Goal: Transaction & Acquisition: Purchase product/service

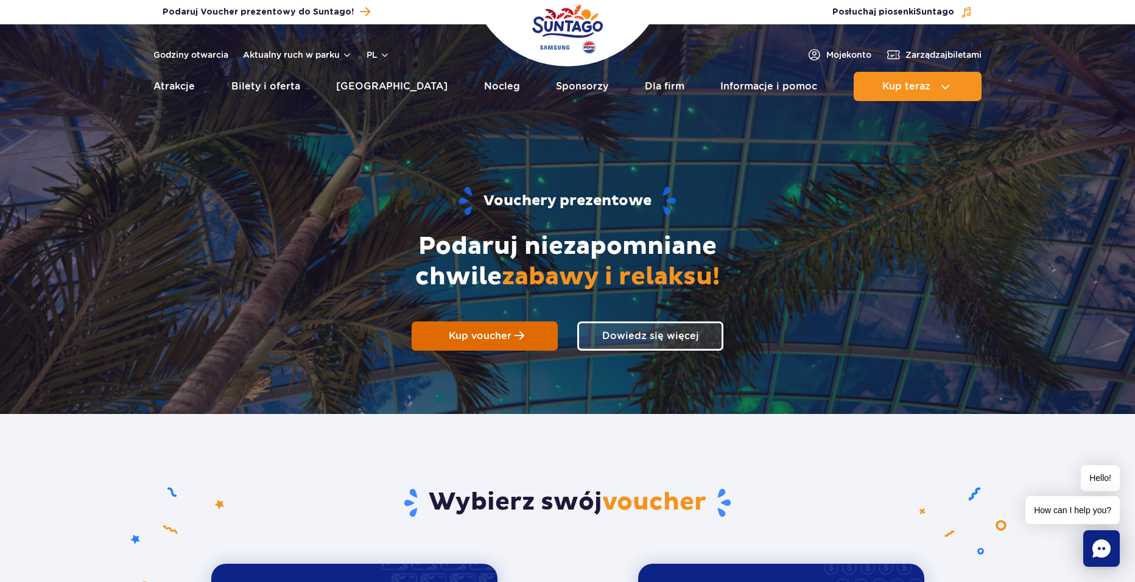
click at [420, 333] on link "Kup voucher" at bounding box center [485, 336] width 146 height 29
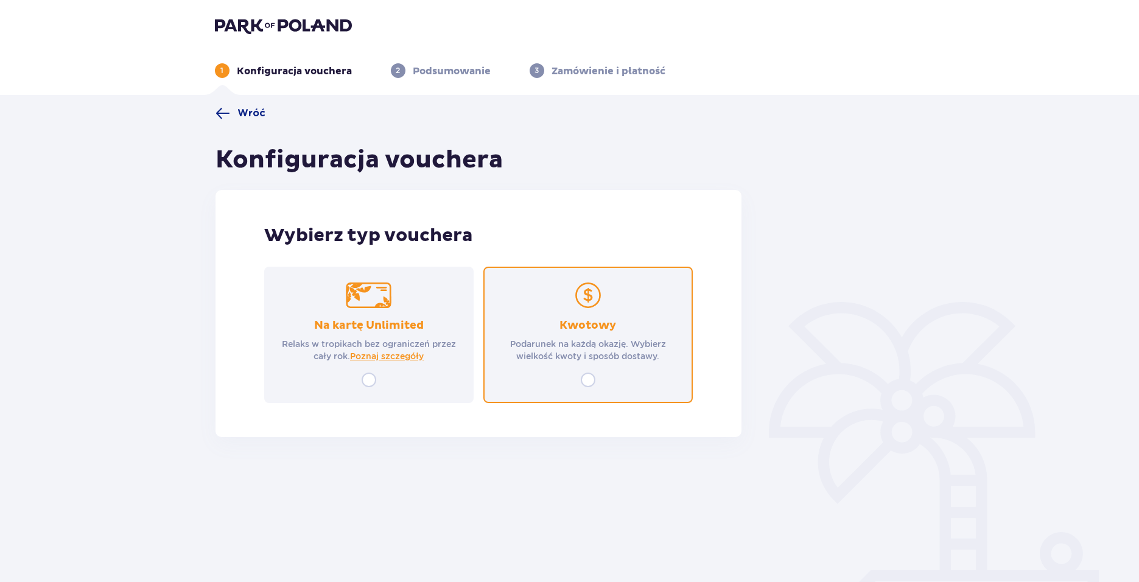
click at [584, 373] on input "radio" at bounding box center [588, 380] width 15 height 15
radio input "true"
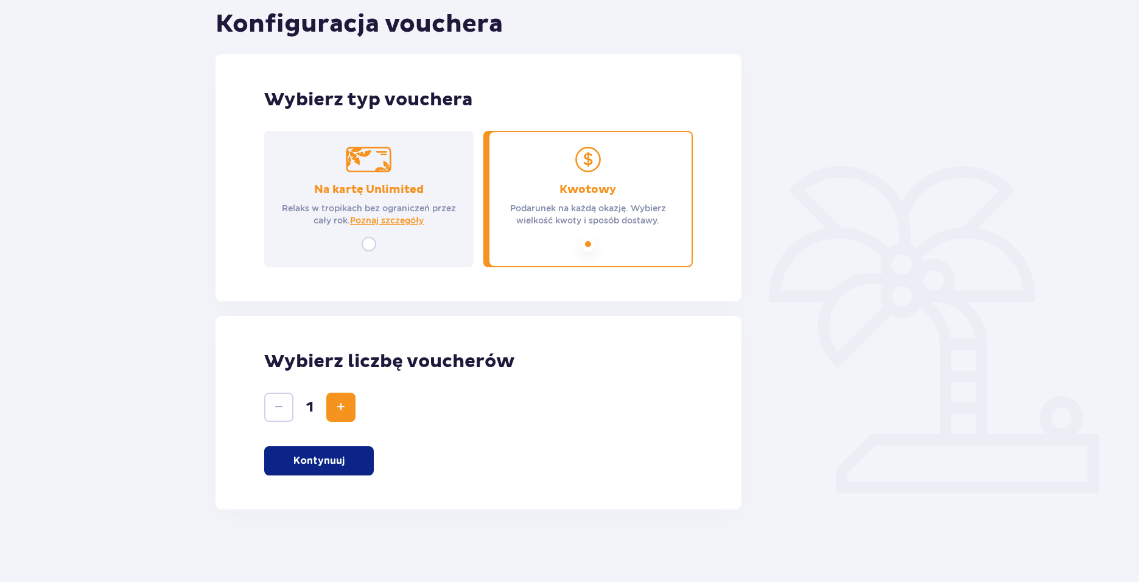
scroll to position [136, 0]
click at [347, 461] on button "Kontynuuj" at bounding box center [319, 460] width 110 height 29
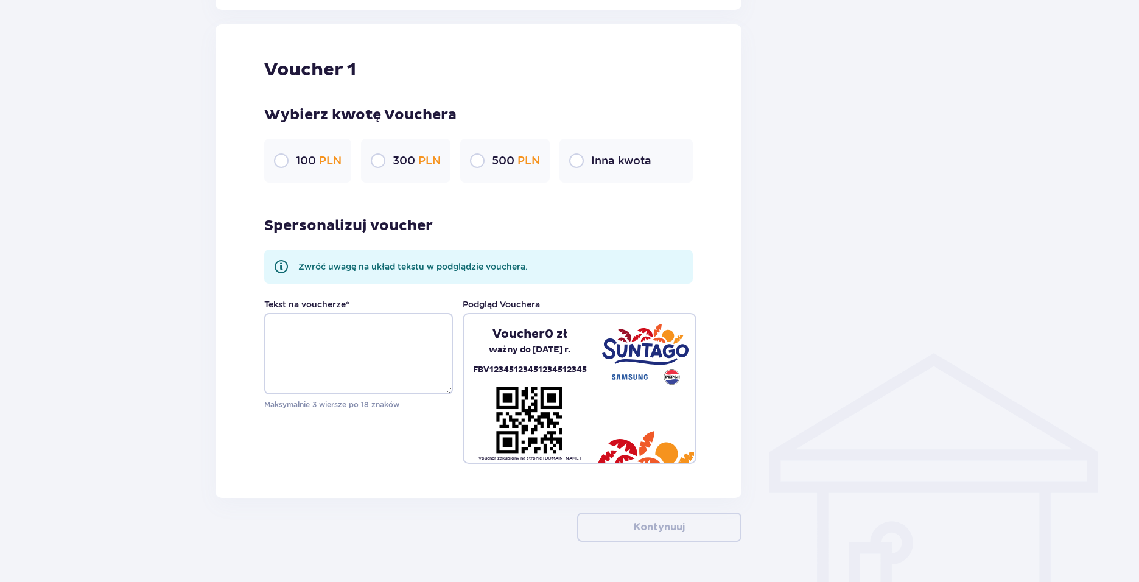
scroll to position [645, 0]
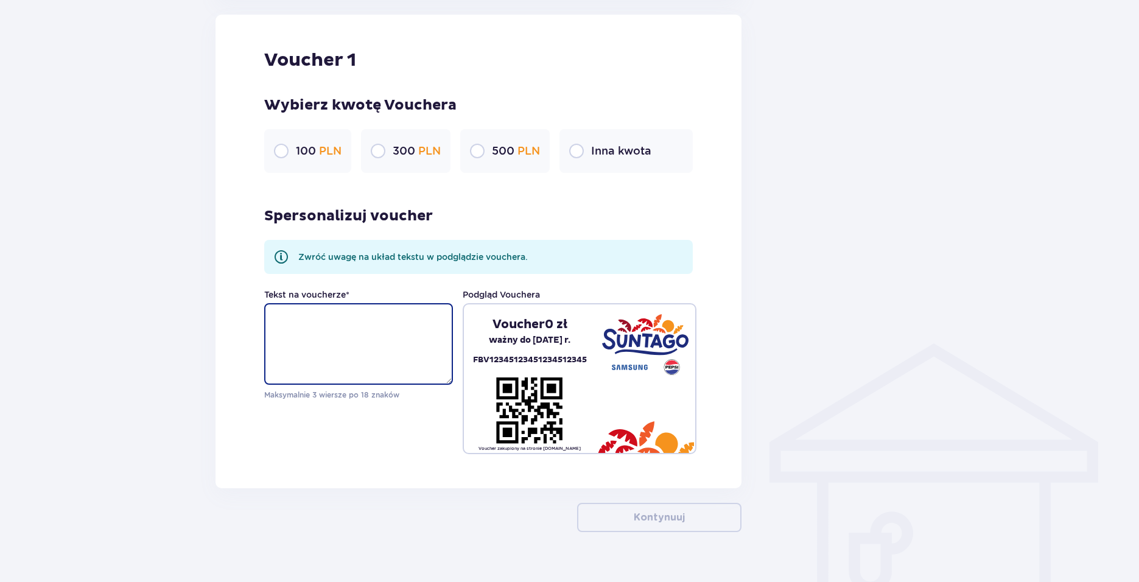
click at [391, 336] on textarea "Tekst na voucherze *" at bounding box center [358, 344] width 189 height 82
click at [584, 146] on input "radio" at bounding box center [576, 151] width 15 height 15
radio input "true"
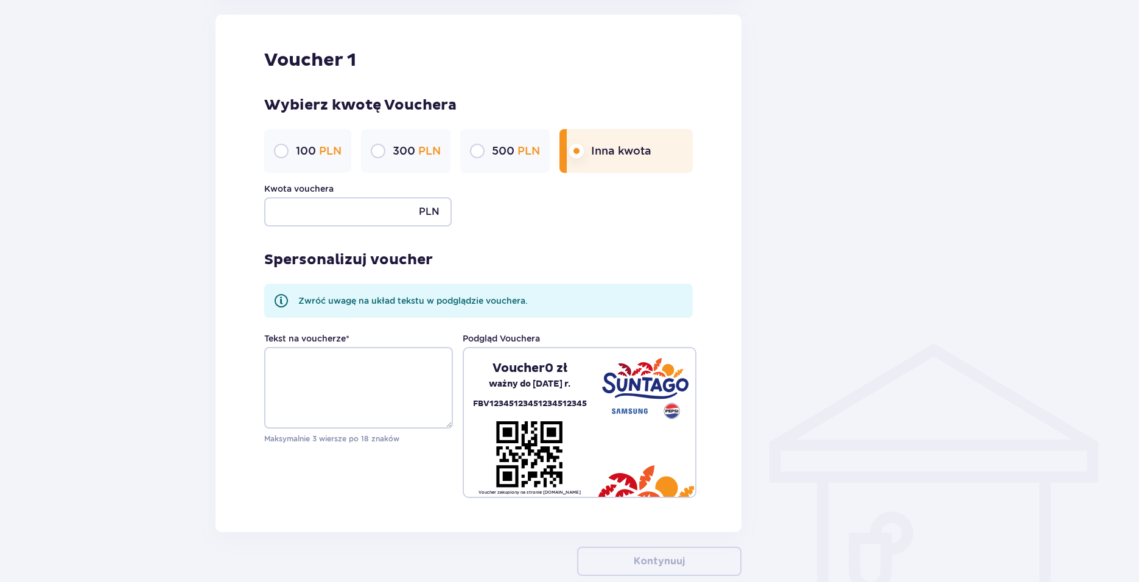
click at [431, 215] on p "PLN" at bounding box center [429, 211] width 21 height 29
click at [397, 213] on input "Kwota vouchera" at bounding box center [358, 211] width 188 height 29
type input "250"
click at [354, 390] on textarea "Tekst na voucherze *" at bounding box center [358, 388] width 189 height 82
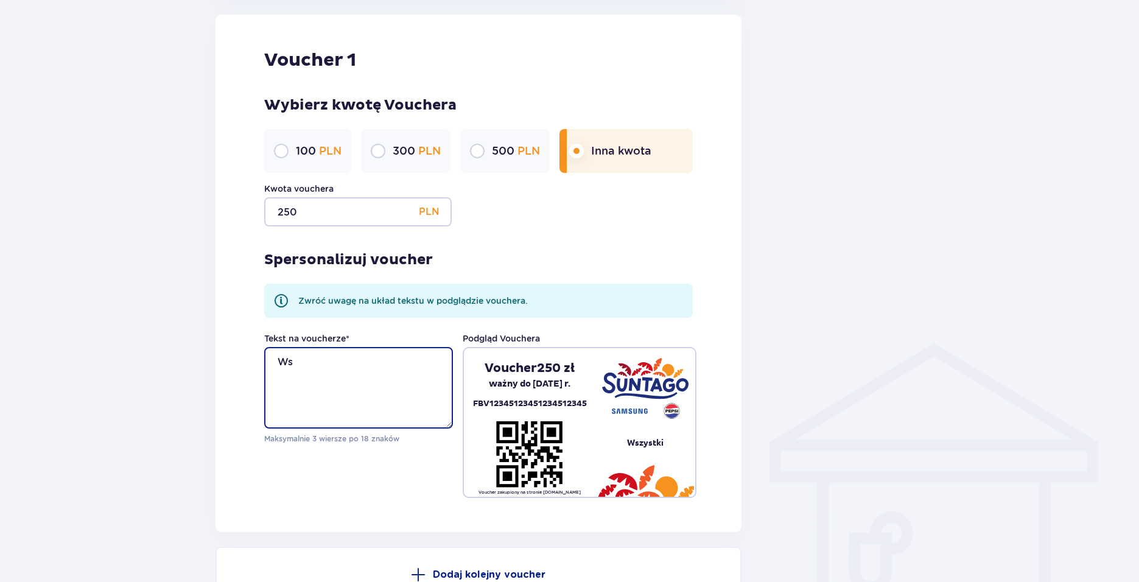
type textarea "W"
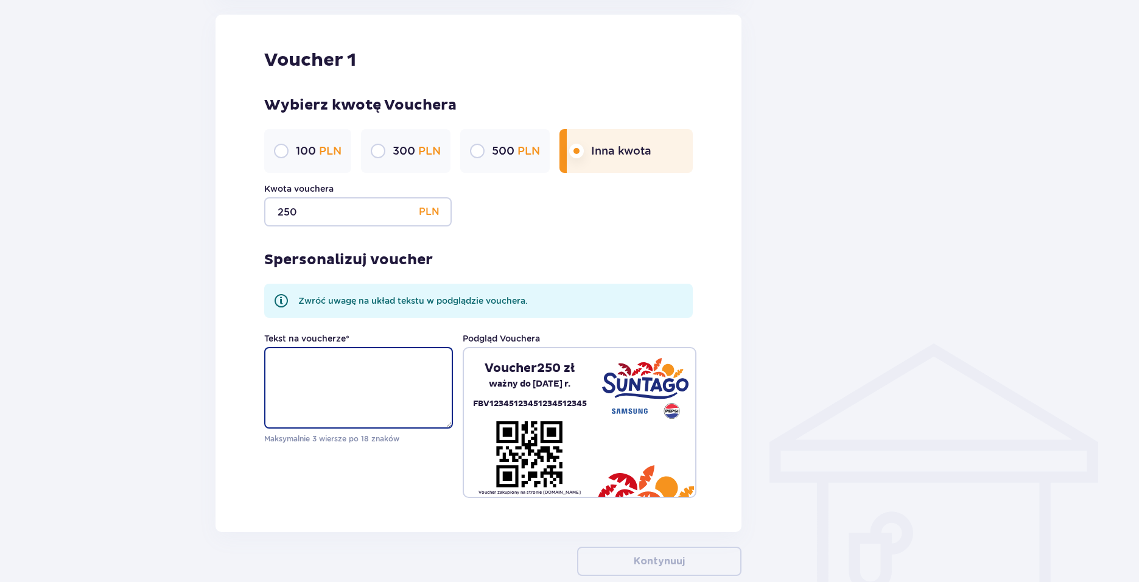
click at [329, 361] on textarea "Tekst na voucherze *" at bounding box center [358, 388] width 189 height 82
paste textarea "Wszystkiego najlepszego! 🎉 Dużo zdrowia, radości i odpoczynku od codzienności. …"
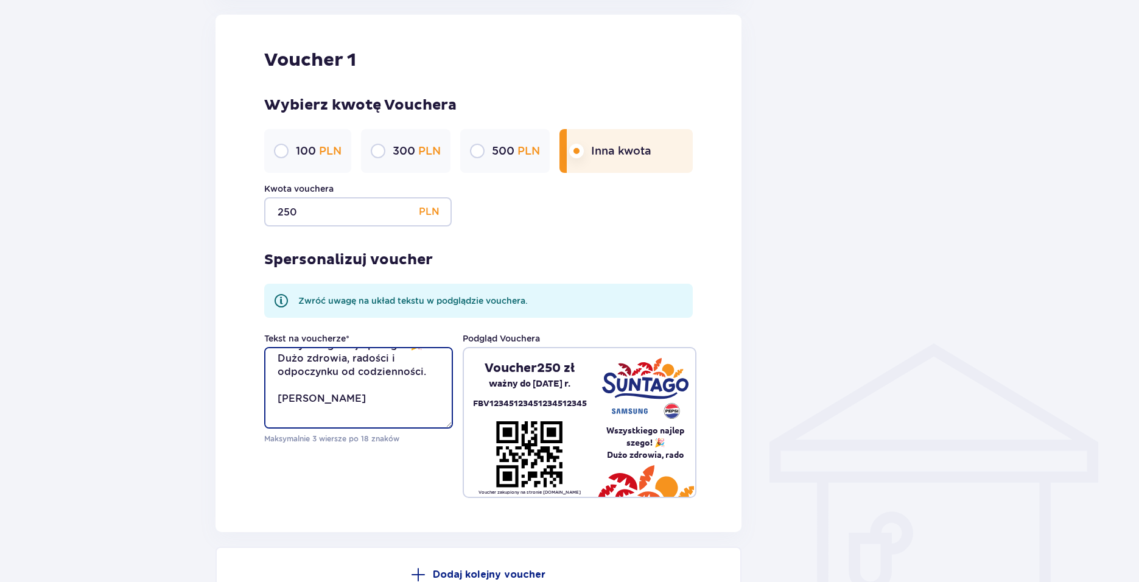
scroll to position [0, 0]
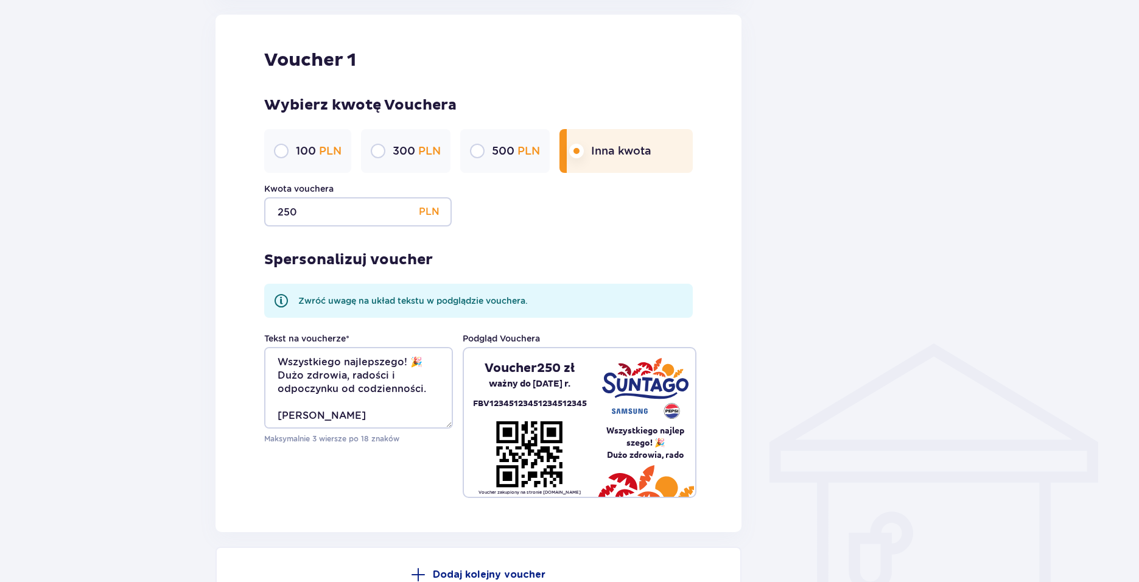
click at [433, 500] on div "Voucher 1 Wybierz kwotę Vouchera 100 PLN 300 PLN 500 PLN Inna kwota Kwota vouch…" at bounding box center [479, 274] width 527 height 518
drag, startPoint x: 353, startPoint y: 389, endPoint x: 343, endPoint y: 395, distance: 12.0
click at [343, 395] on textarea "Wszystkiego najlepszego! 🎉 Dużo zdrowia, radości i odpoczynku od codzienności. …" at bounding box center [358, 388] width 189 height 82
drag, startPoint x: 429, startPoint y: 391, endPoint x: 337, endPoint y: 392, distance: 91.3
click at [337, 392] on textarea "Wszystkiego najlepszego! 🎉 Dużo zdrowia, radości i odpoczynku od codzienności. …" at bounding box center [358, 388] width 189 height 82
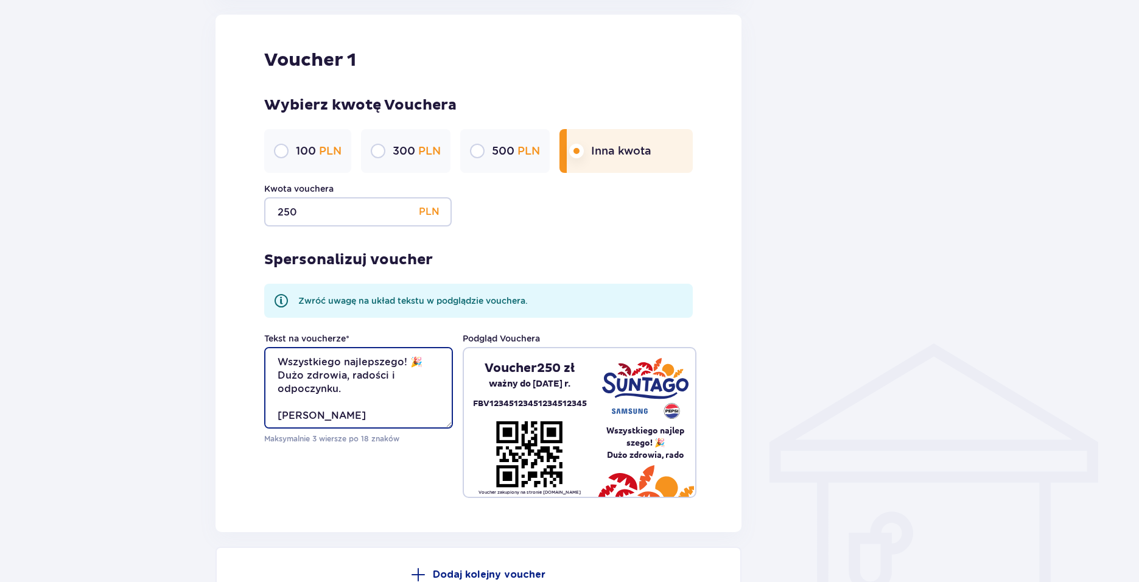
drag, startPoint x: 389, startPoint y: 376, endPoint x: 350, endPoint y: 378, distance: 39.6
click at [350, 378] on textarea "Wszystkiego najlepszego! 🎉 Dużo zdrowia, radości i odpoczynku. Ada, Janusz i Ma…" at bounding box center [358, 388] width 189 height 82
click at [335, 392] on textarea "Wszystkiego najlepszego! 🎉 Dużo zdrowia i odpoczynku. Ada, Janusz i Magda" at bounding box center [358, 388] width 189 height 82
type textarea "Wszystkiego najlepszego! 🎉 Dużo zdrowia i odpoczynku. Ada, Janusz i Magda"
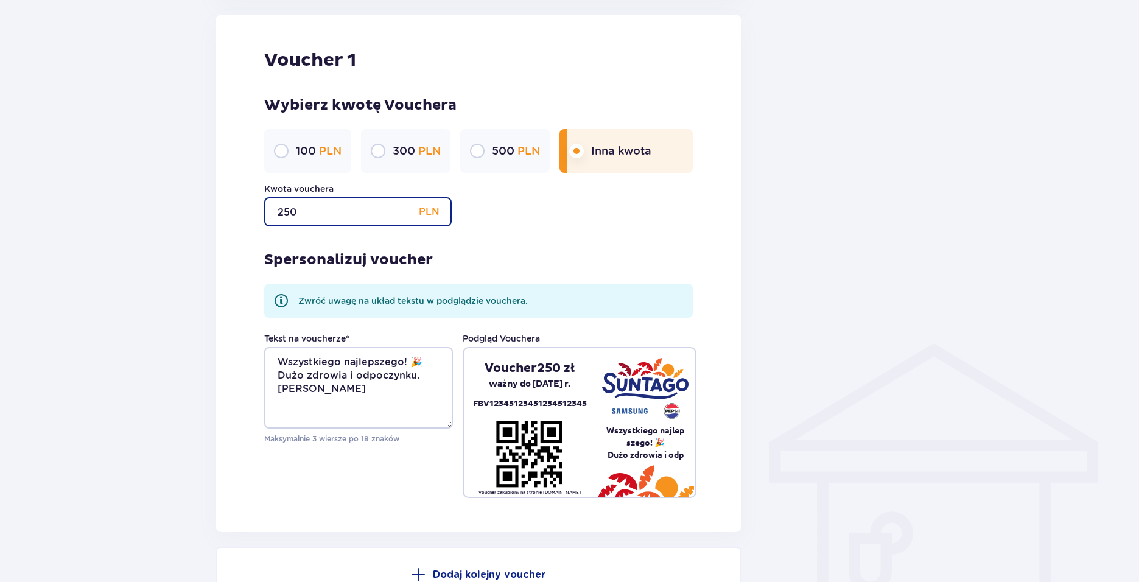
click at [383, 210] on input "250" at bounding box center [358, 211] width 188 height 29
click at [469, 303] on p "Zwróć uwagę na układ tekstu w podglądzie vouchera." at bounding box center [413, 301] width 230 height 12
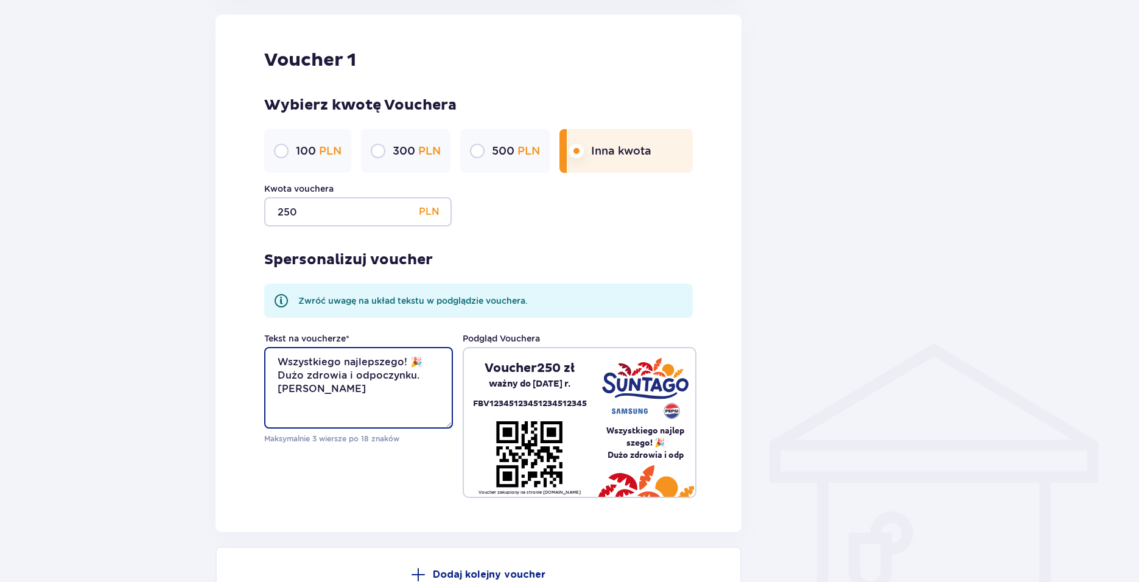
click at [415, 400] on textarea "Wszystkiego najlepszego! 🎉 Dużo zdrowia i odpoczynku. Ada, Janusz i Magda" at bounding box center [358, 388] width 189 height 82
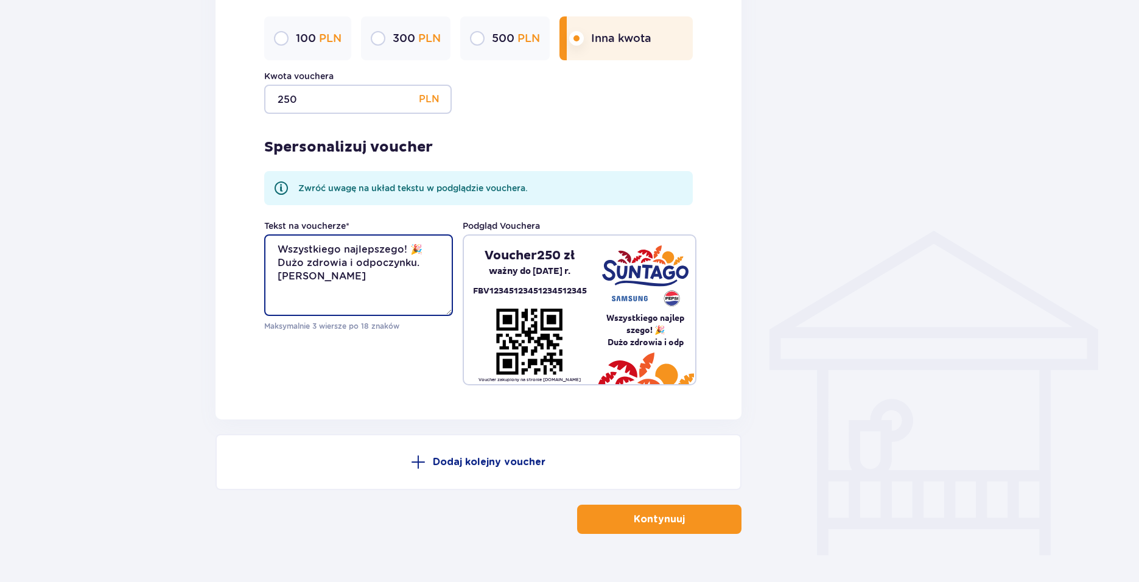
scroll to position [783, 0]
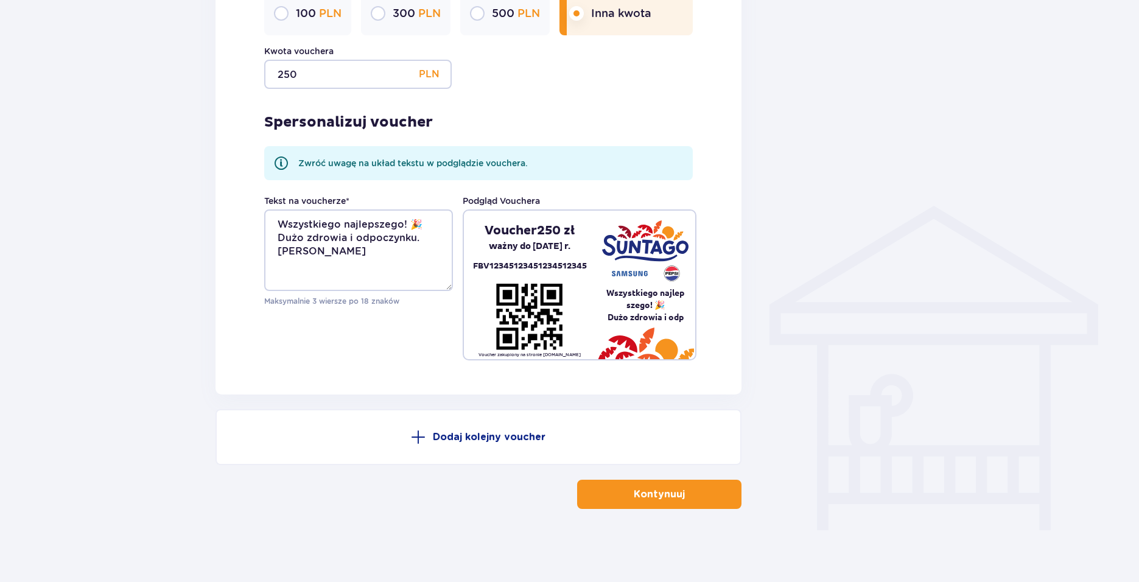
click at [654, 488] on p "Kontynuuj" at bounding box center [659, 494] width 51 height 13
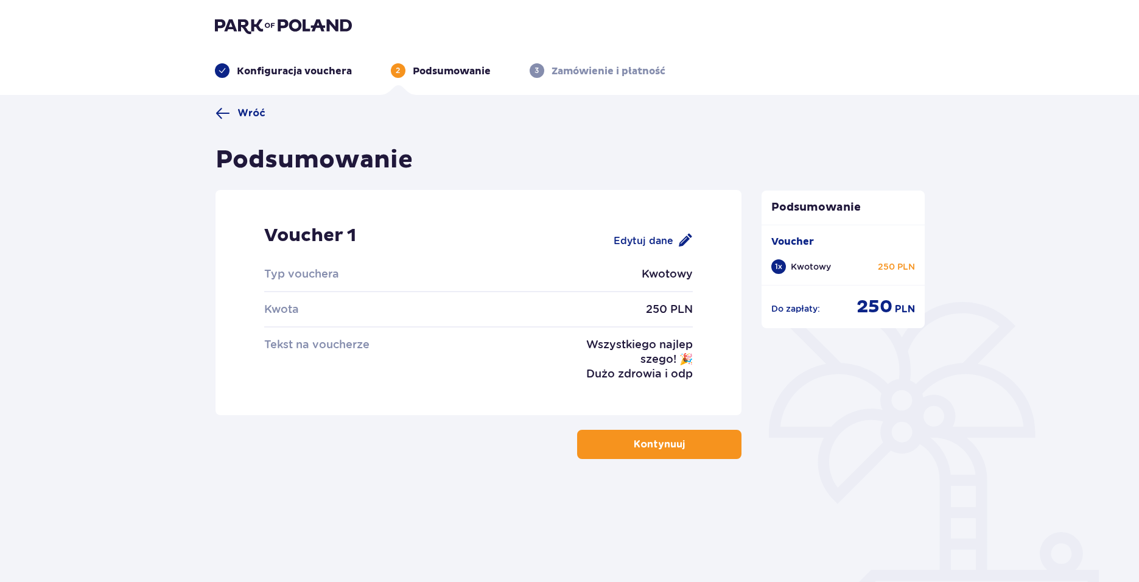
click at [621, 440] on button "Kontynuuj" at bounding box center [659, 444] width 164 height 29
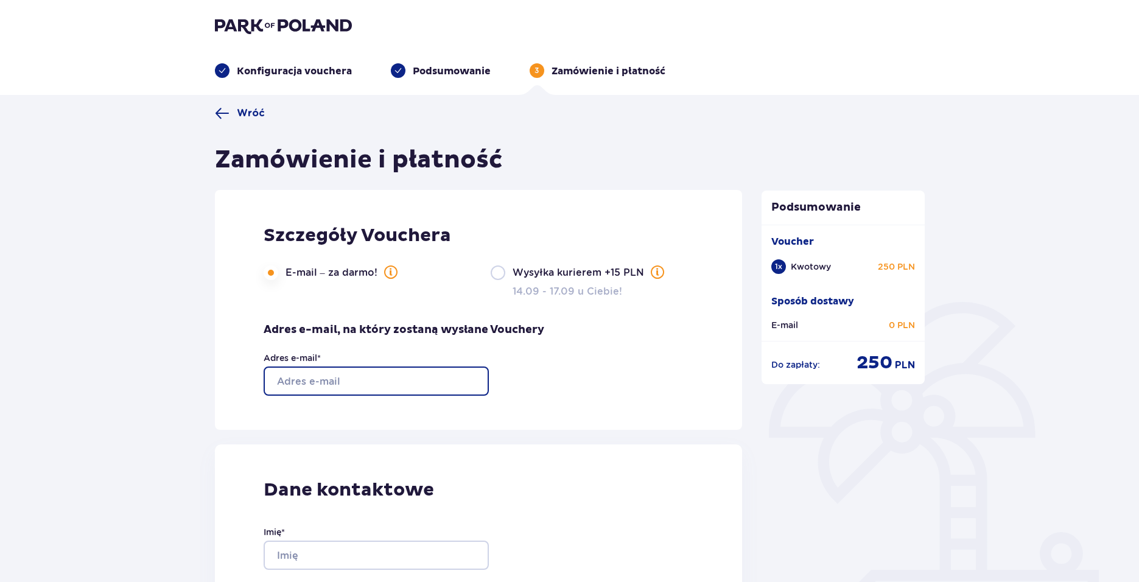
click at [389, 382] on input "Adres e-mail *" at bounding box center [376, 381] width 225 height 29
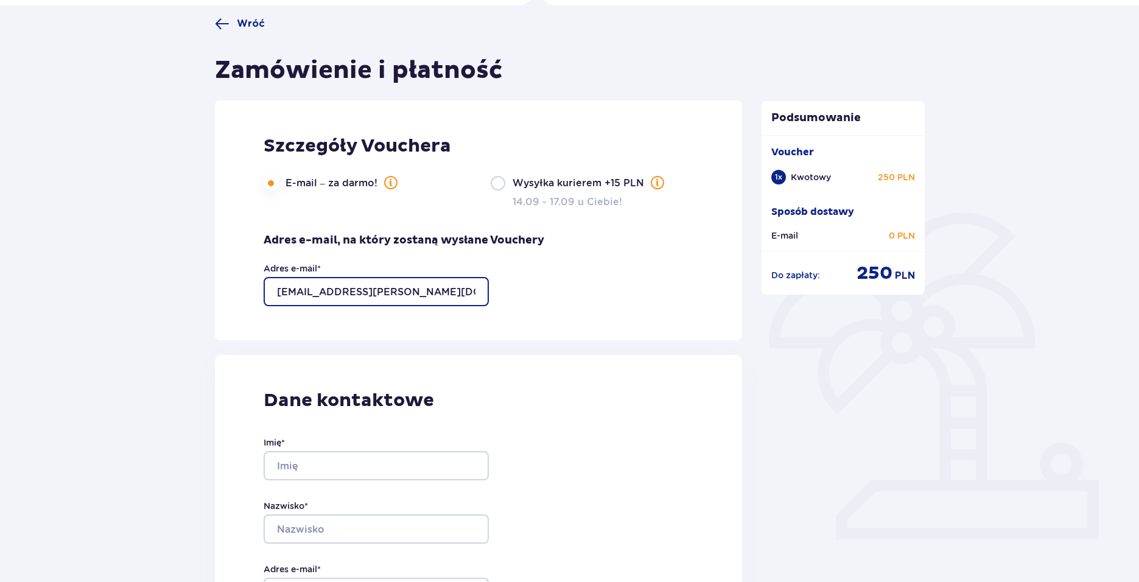
scroll to position [183, 0]
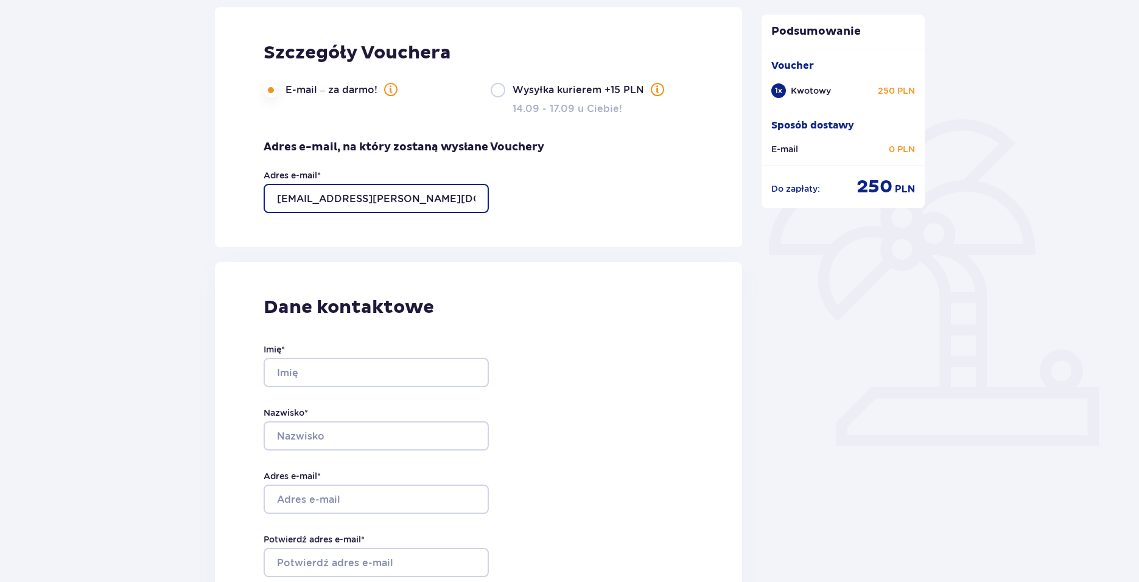
type input "magda.j.sobczynska@gmail.com"
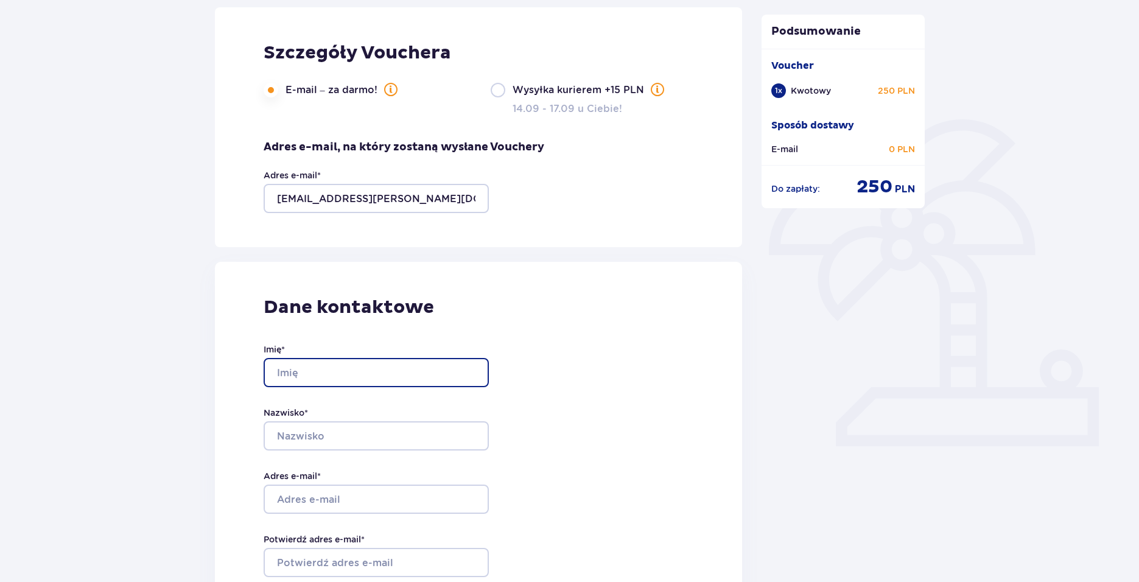
click at [398, 367] on input "Imię *" at bounding box center [376, 372] width 225 height 29
drag, startPoint x: 331, startPoint y: 372, endPoint x: 396, endPoint y: 376, distance: 65.3
click at [396, 376] on input "Magdalena Sobczyńska" at bounding box center [376, 372] width 225 height 29
type input "Magdalena"
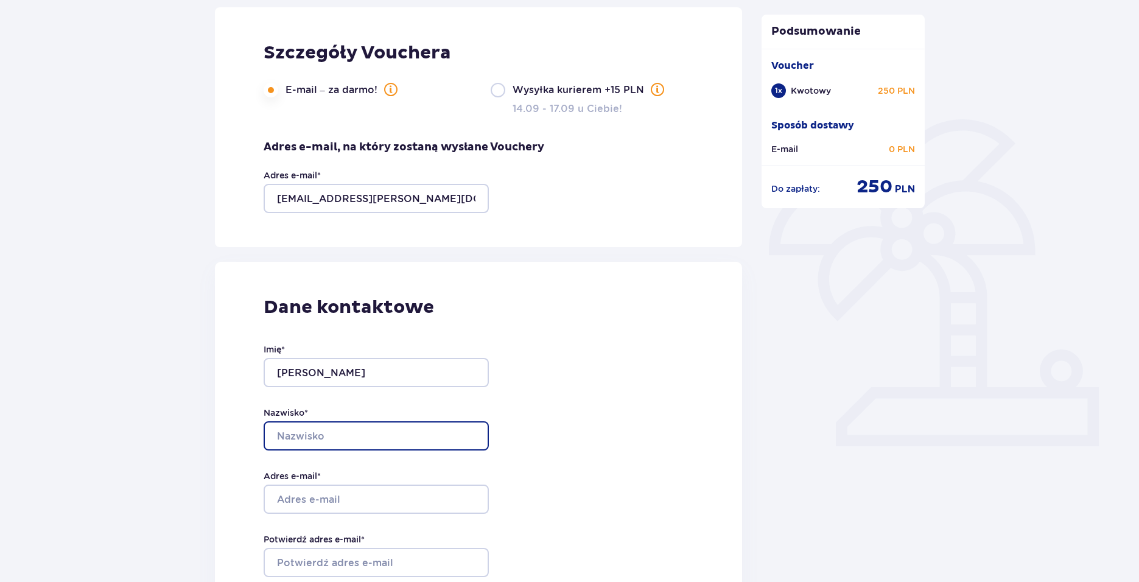
click at [306, 432] on input "Nazwisko *" at bounding box center [376, 435] width 225 height 29
type input "Sobczyńska"
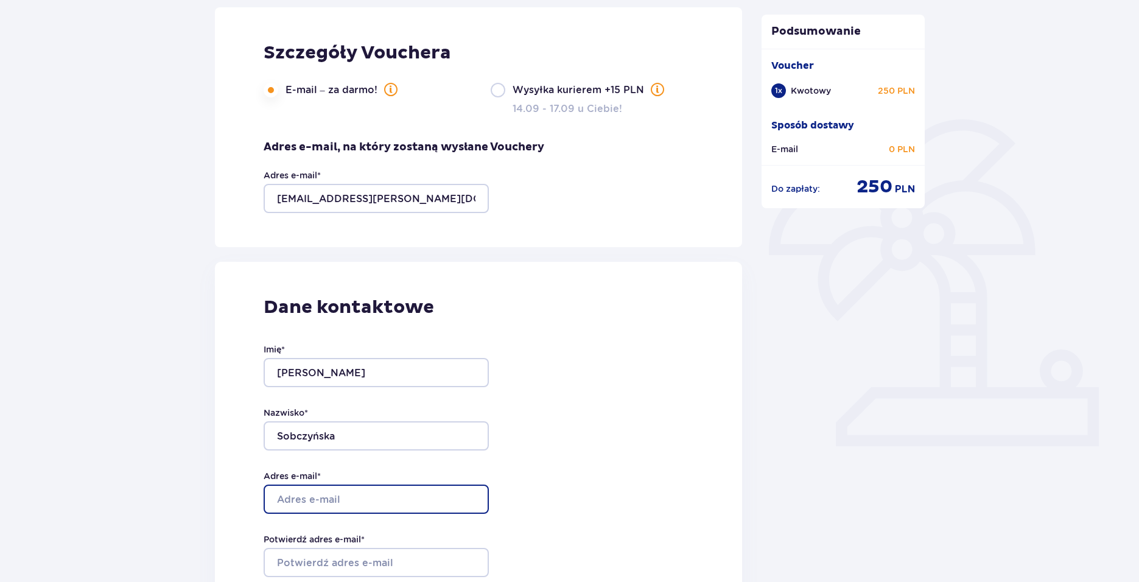
click at [310, 488] on input "Adres e-mail *" at bounding box center [376, 499] width 225 height 29
type input "magda.j.sobczynska@gmail.com"
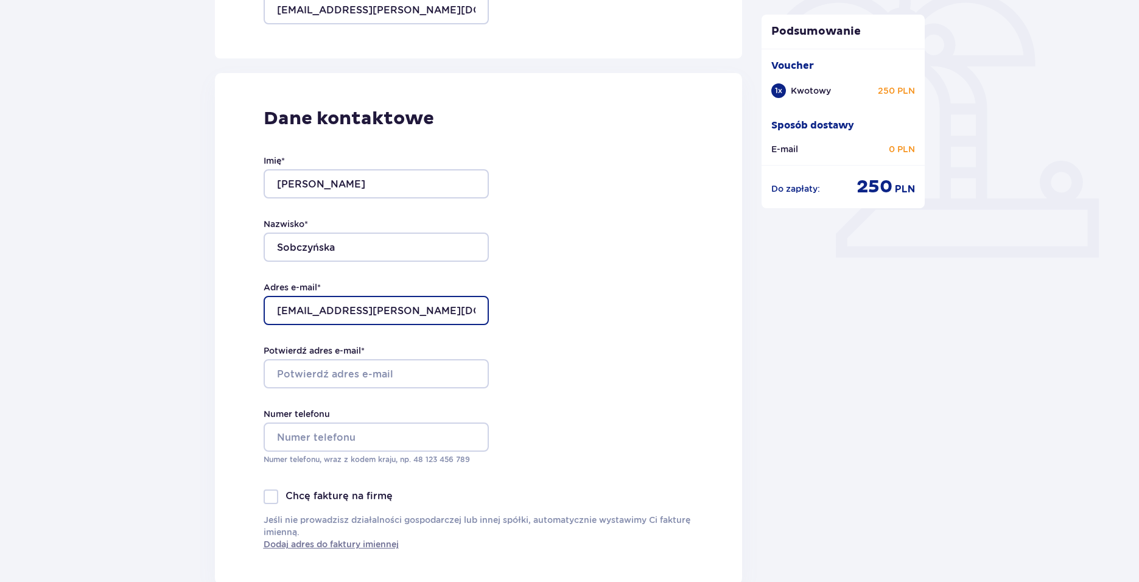
scroll to position [487, 0]
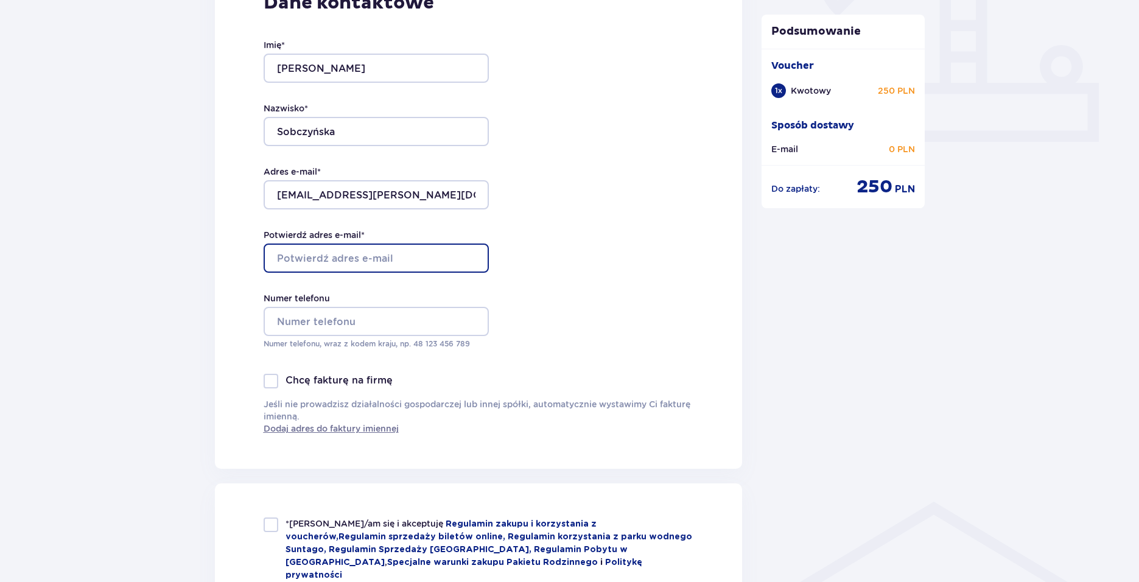
click at [340, 261] on input "Potwierdź adres e-mail *" at bounding box center [376, 258] width 225 height 29
type input "magda.j.sobczynska@gmail.com"
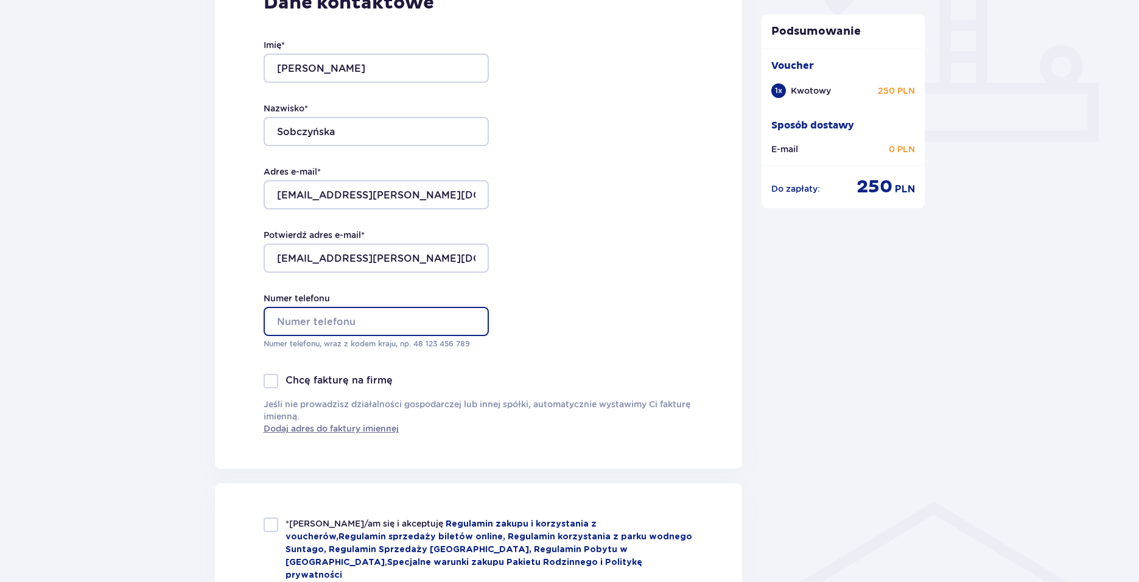
click at [325, 333] on input "Numer telefonu" at bounding box center [376, 321] width 225 height 29
type input "+48 536 222 011"
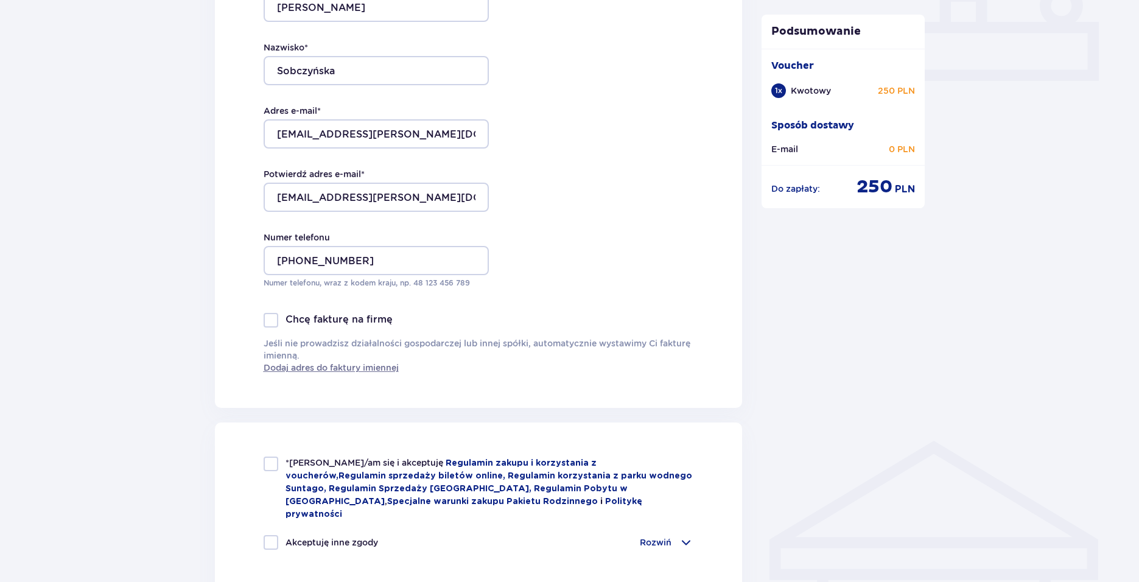
click at [275, 459] on div at bounding box center [271, 464] width 15 height 15
checkbox input "true"
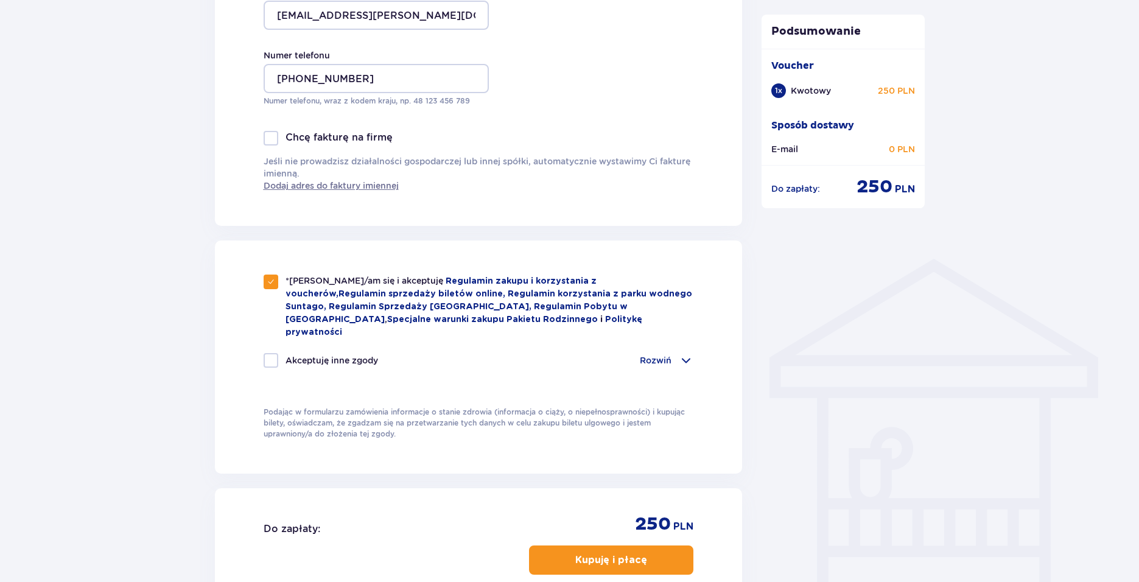
scroll to position [731, 0]
click at [597, 553] on p "Kupuję i płacę" at bounding box center [611, 559] width 72 height 13
